Goal: Transaction & Acquisition: Register for event/course

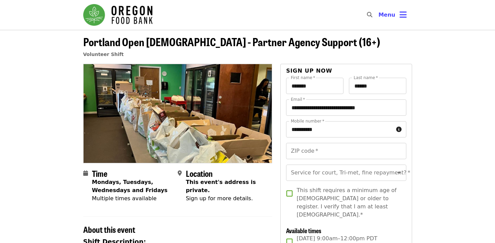
click at [109, 10] on img "Main navigation" at bounding box center [117, 15] width 69 height 22
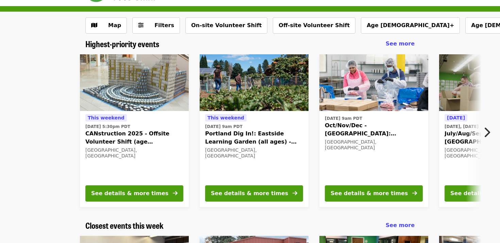
scroll to position [23, 0]
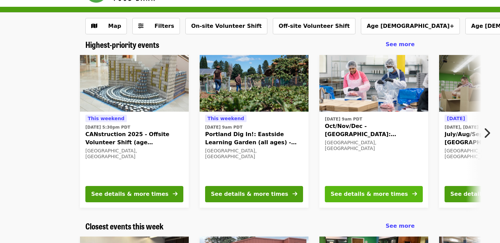
click at [375, 192] on div "See details & more times" at bounding box center [368, 194] width 77 height 8
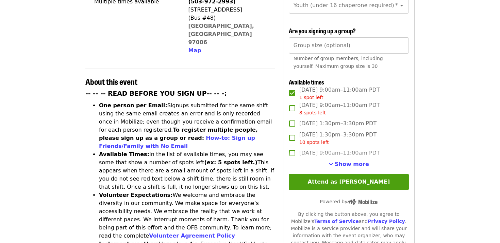
scroll to position [202, 0]
